Goal: Task Accomplishment & Management: Use online tool/utility

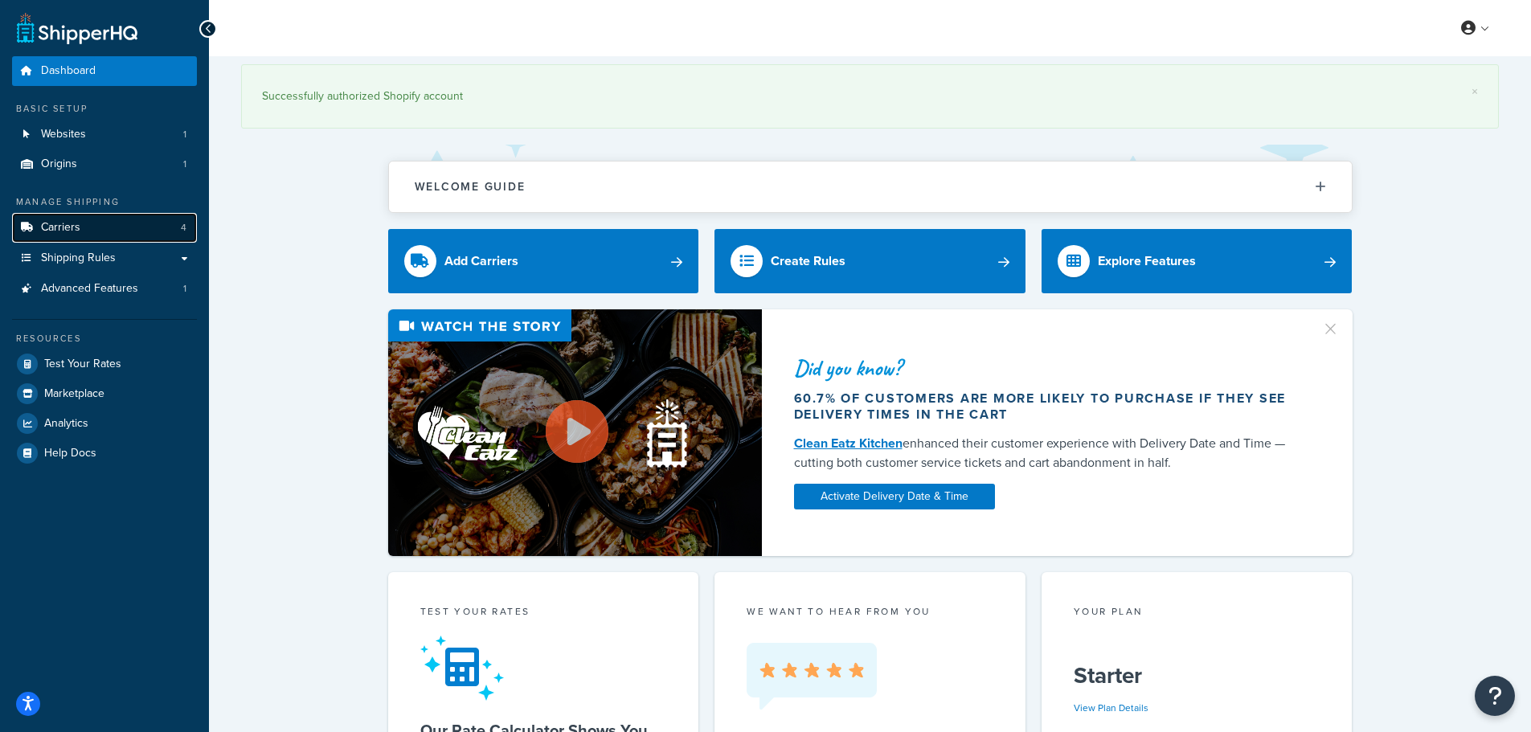
click at [90, 227] on link "Carriers 4" at bounding box center [104, 228] width 185 height 30
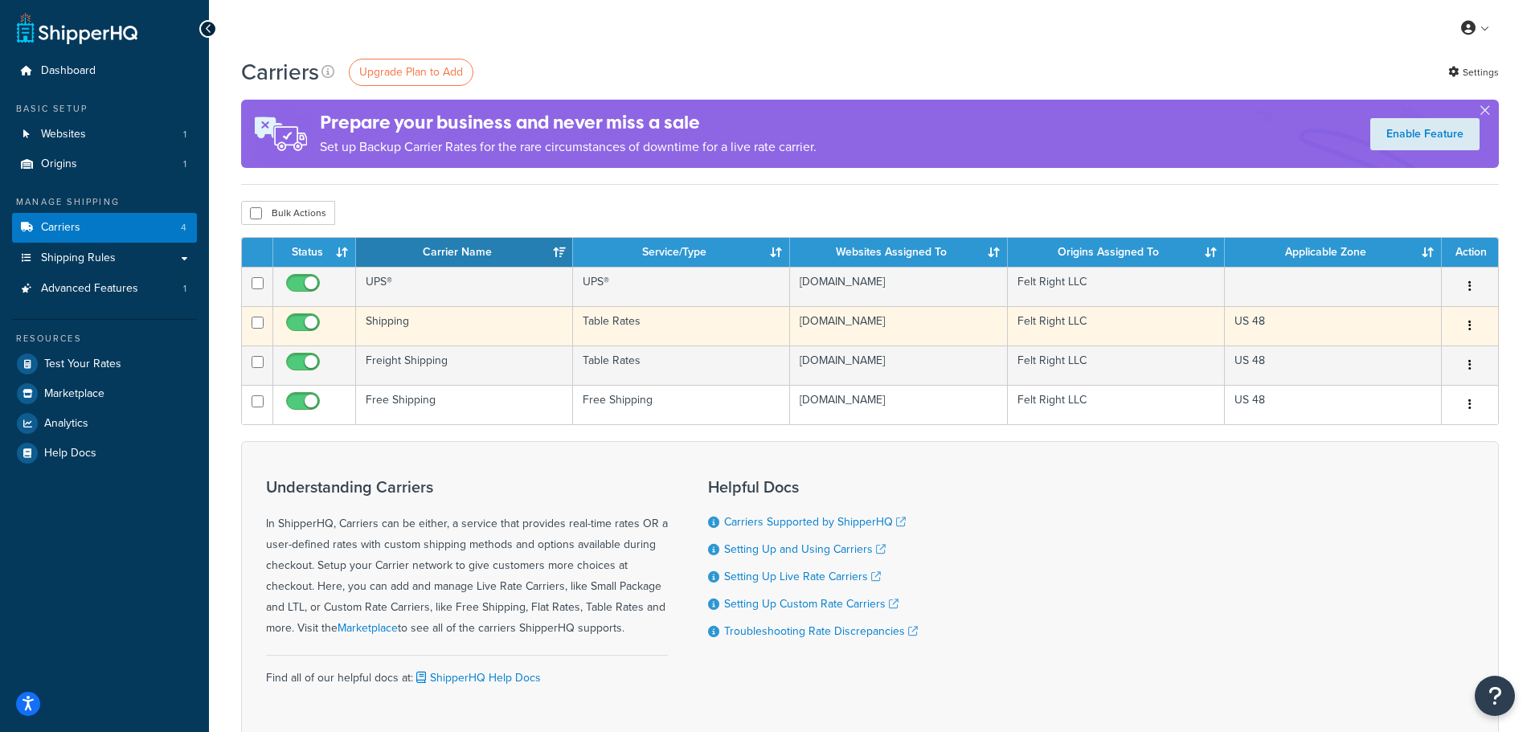
click at [400, 321] on td "Shipping" at bounding box center [464, 325] width 217 height 39
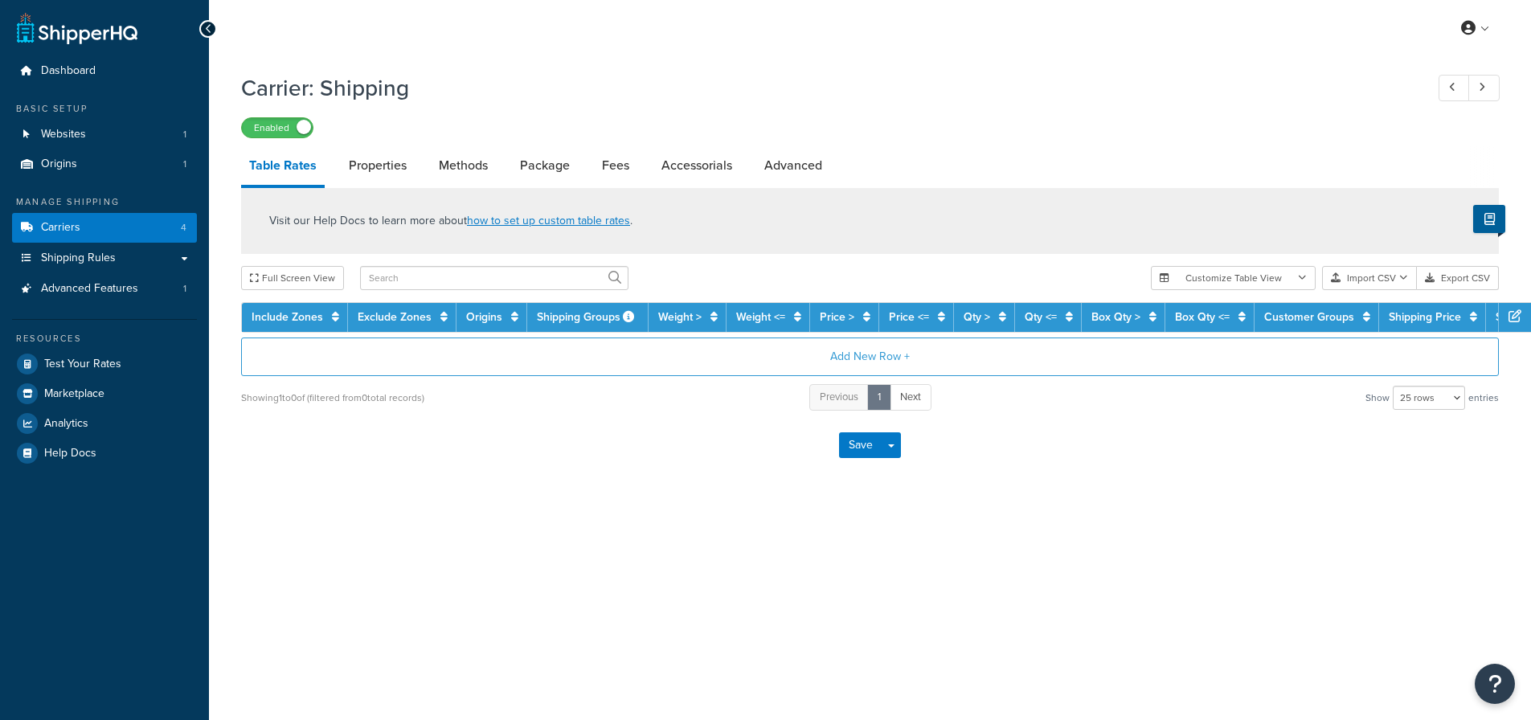
select select "25"
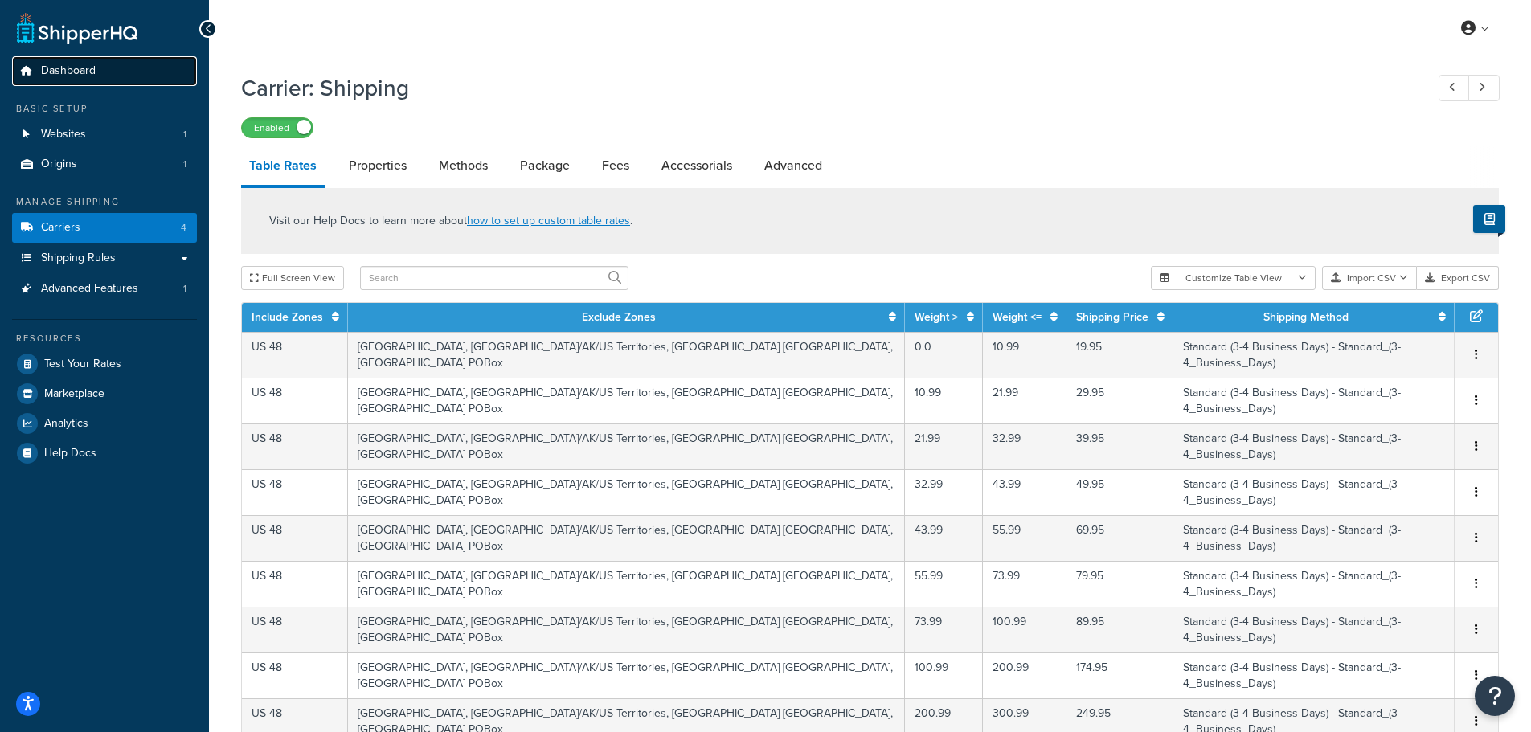
click at [72, 65] on span "Dashboard" at bounding box center [68, 71] width 55 height 14
